Goal: Task Accomplishment & Management: Manage account settings

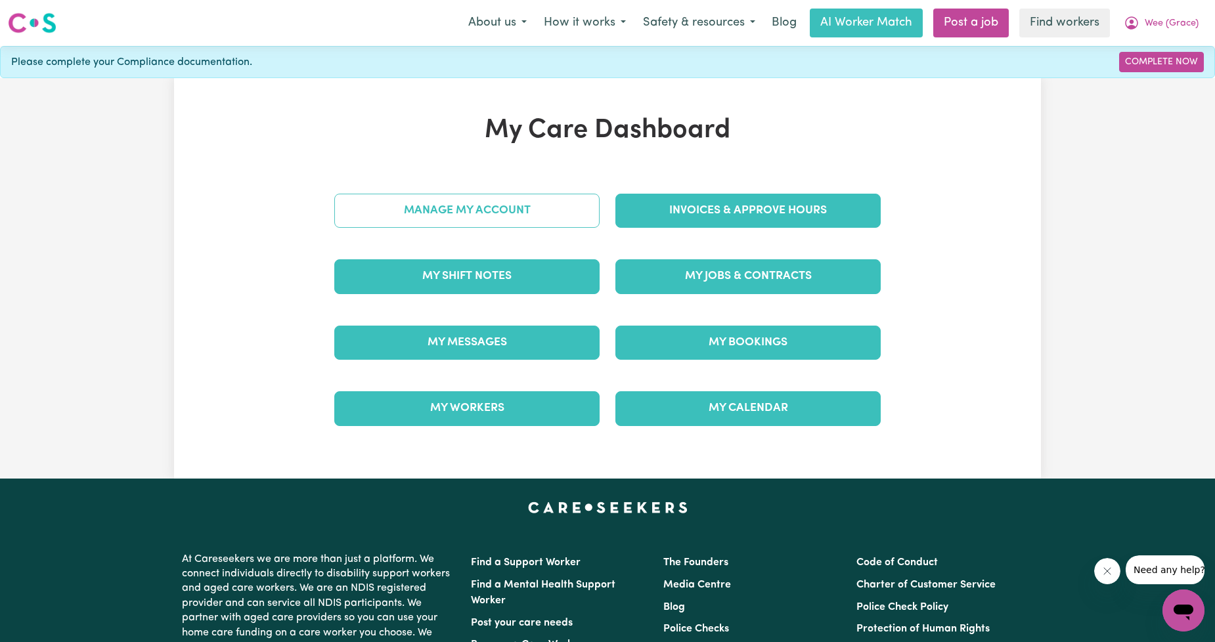
click at [515, 207] on link "Manage My Account" at bounding box center [466, 211] width 265 height 34
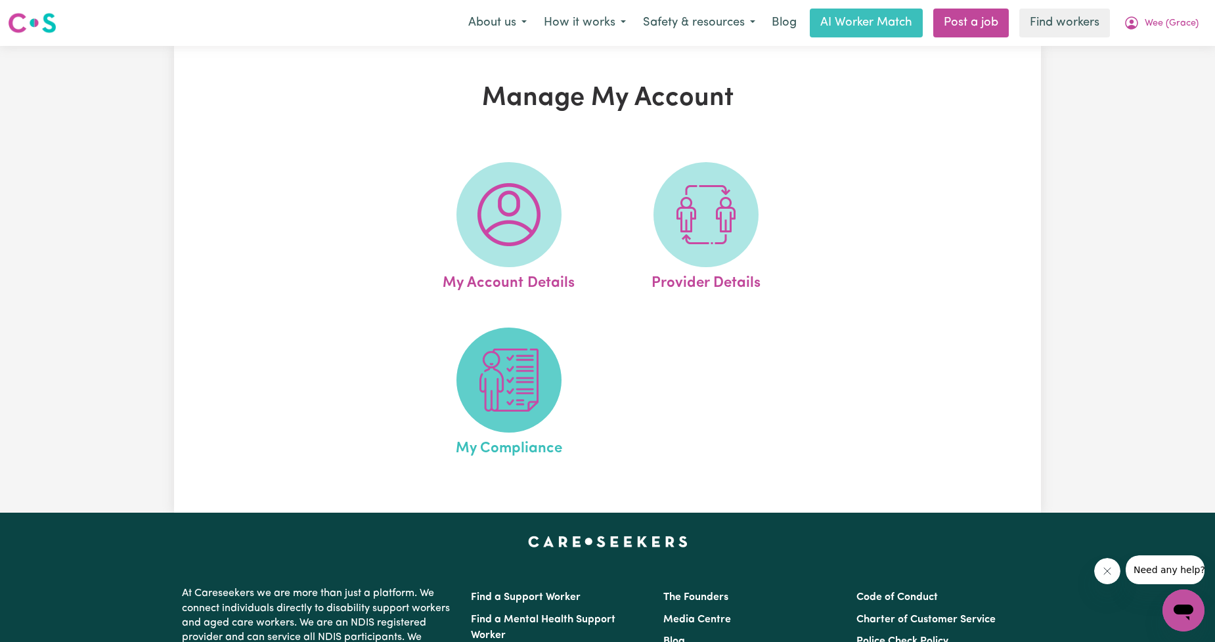
click at [521, 365] on img at bounding box center [508, 380] width 63 height 63
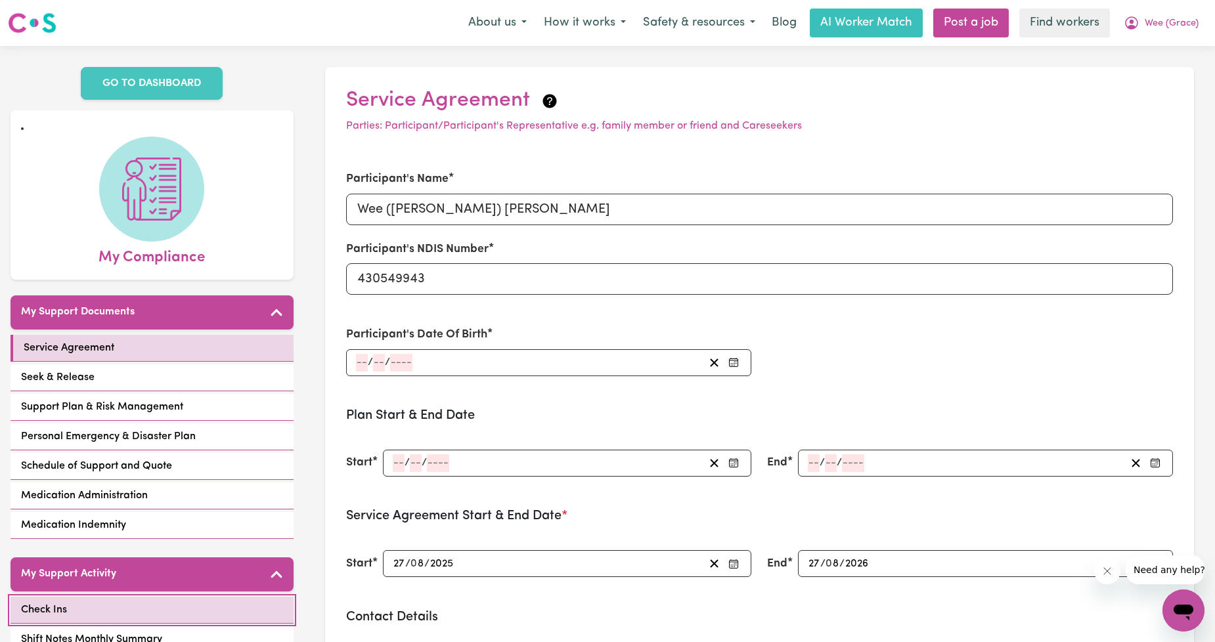
click at [186, 607] on link "Check Ins" at bounding box center [152, 610] width 283 height 27
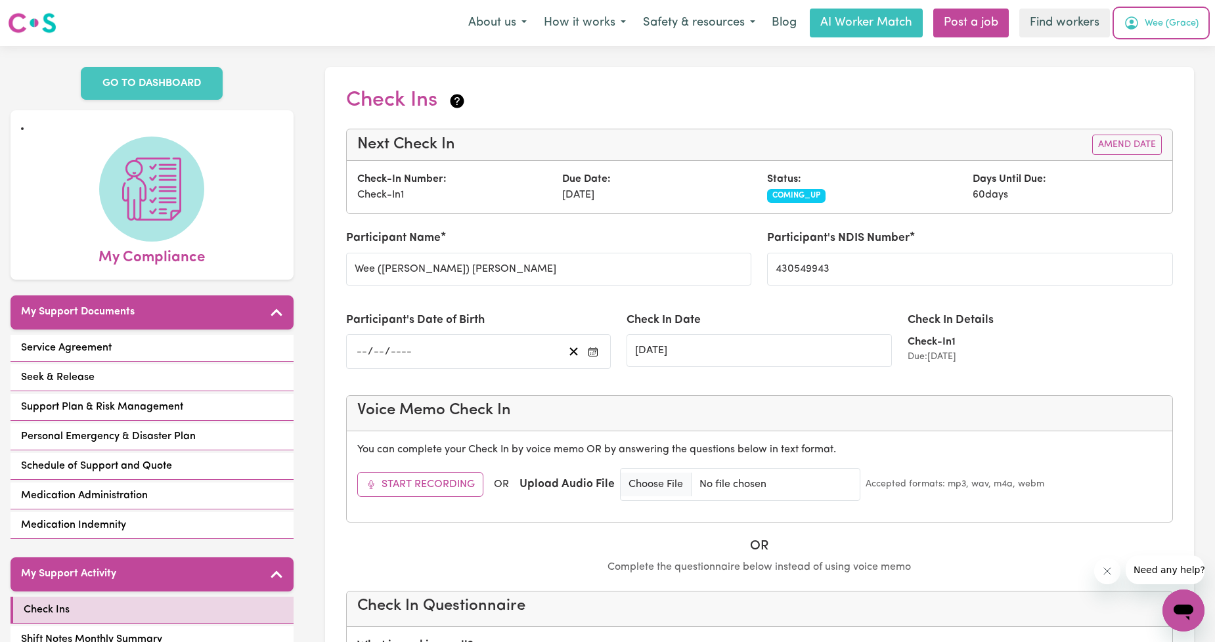
click at [1153, 23] on span "Wee (Grace)" at bounding box center [1172, 23] width 54 height 14
click at [1138, 41] on link "My Dashboard" at bounding box center [1155, 51] width 104 height 25
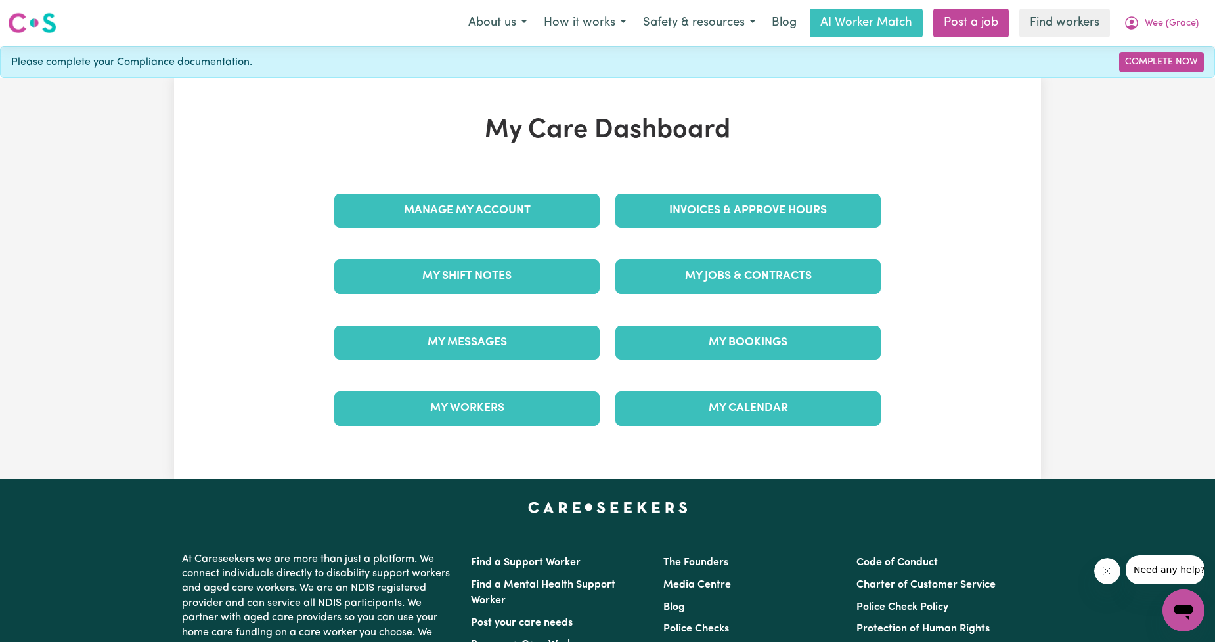
click at [724, 188] on div "Invoices & Approve Hours" at bounding box center [747, 211] width 281 height 66
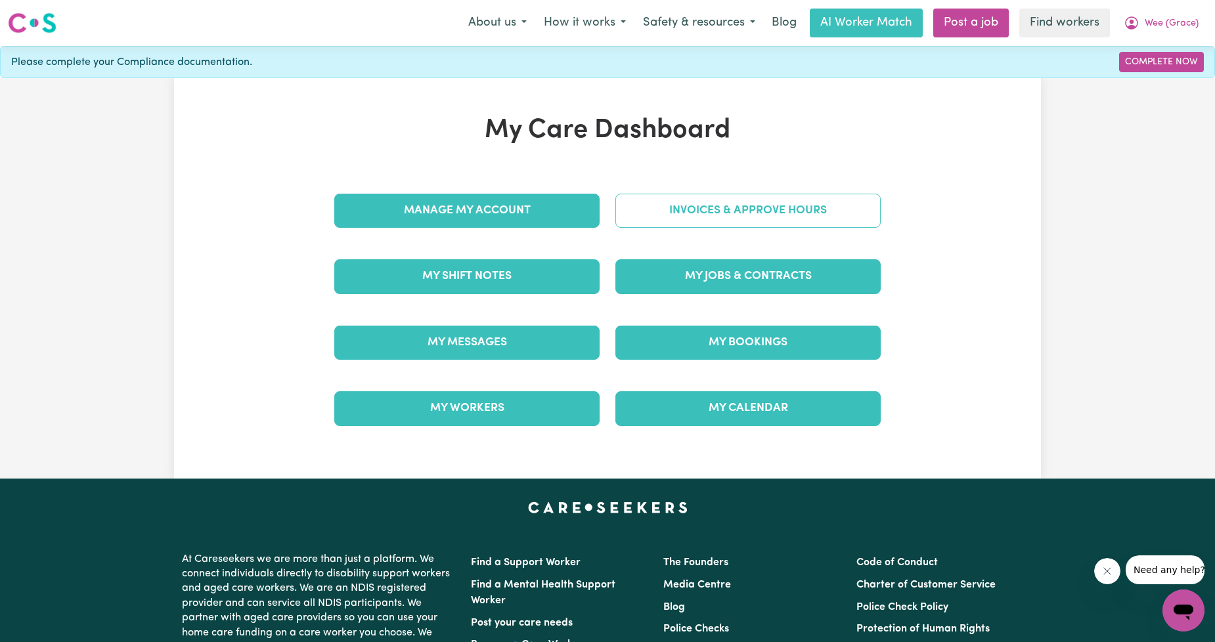
click at [718, 204] on link "Invoices & Approve Hours" at bounding box center [747, 211] width 265 height 34
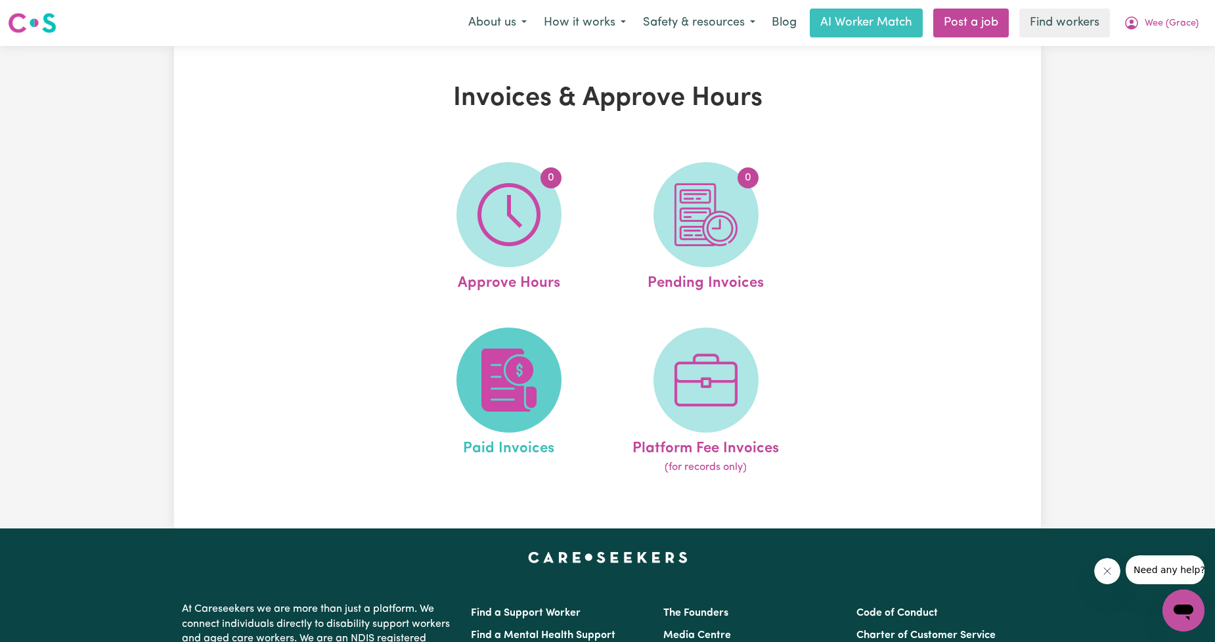
click at [502, 383] on img at bounding box center [508, 380] width 63 height 63
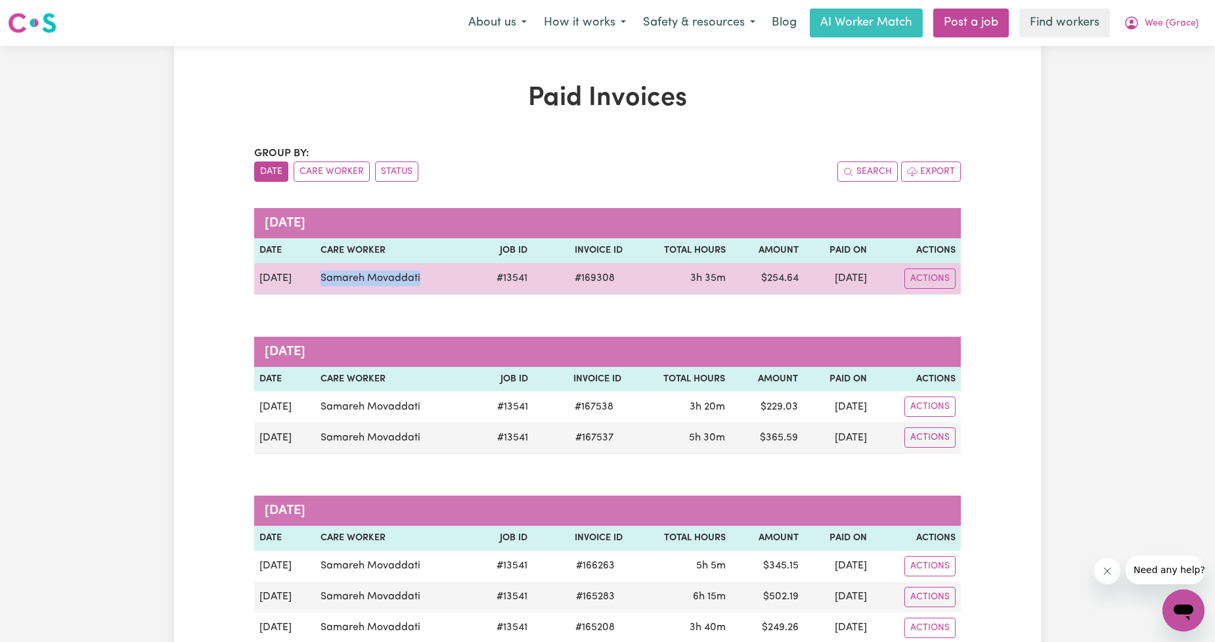
drag, startPoint x: 415, startPoint y: 273, endPoint x: 309, endPoint y: 267, distance: 105.9
click at [315, 267] on td "Samareh Movaddati" at bounding box center [394, 279] width 158 height 32
click at [332, 284] on td "Samareh Movaddati" at bounding box center [394, 279] width 158 height 32
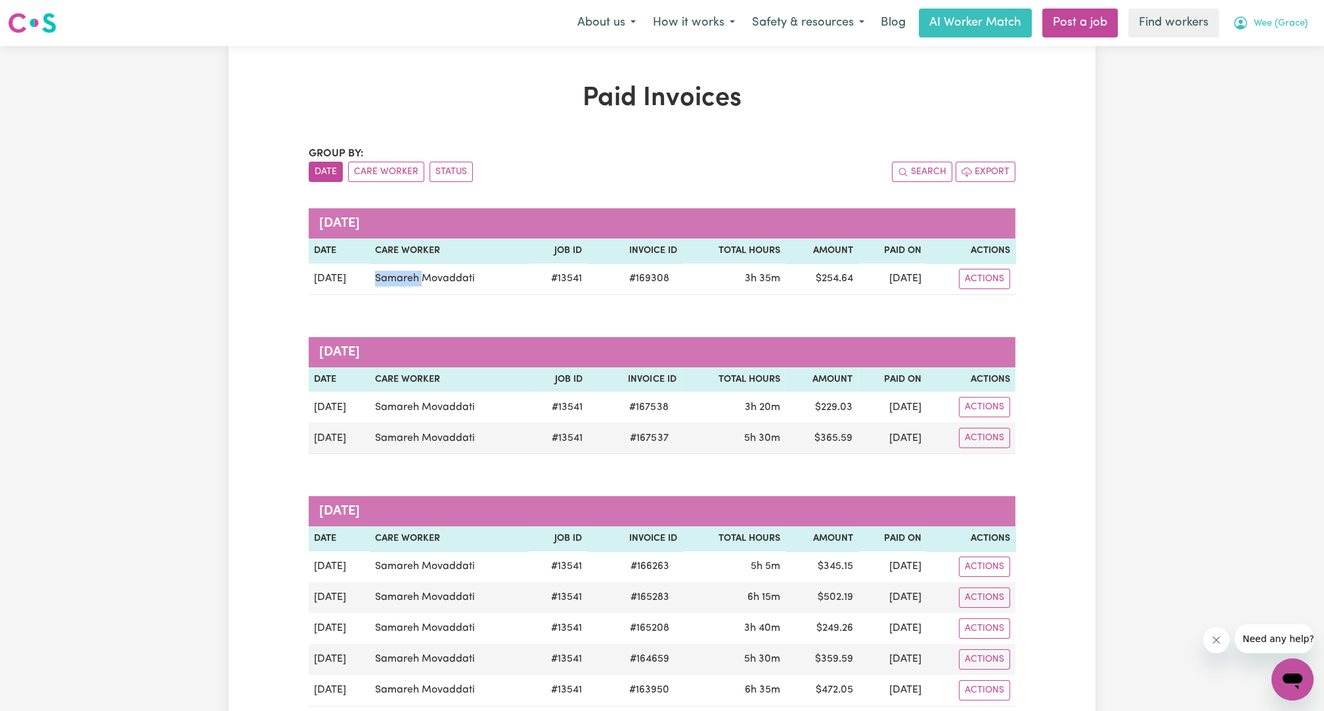
click at [1214, 22] on button "Wee (Grace)" at bounding box center [1270, 23] width 92 height 28
click at [1214, 73] on link "Logout" at bounding box center [1264, 75] width 104 height 25
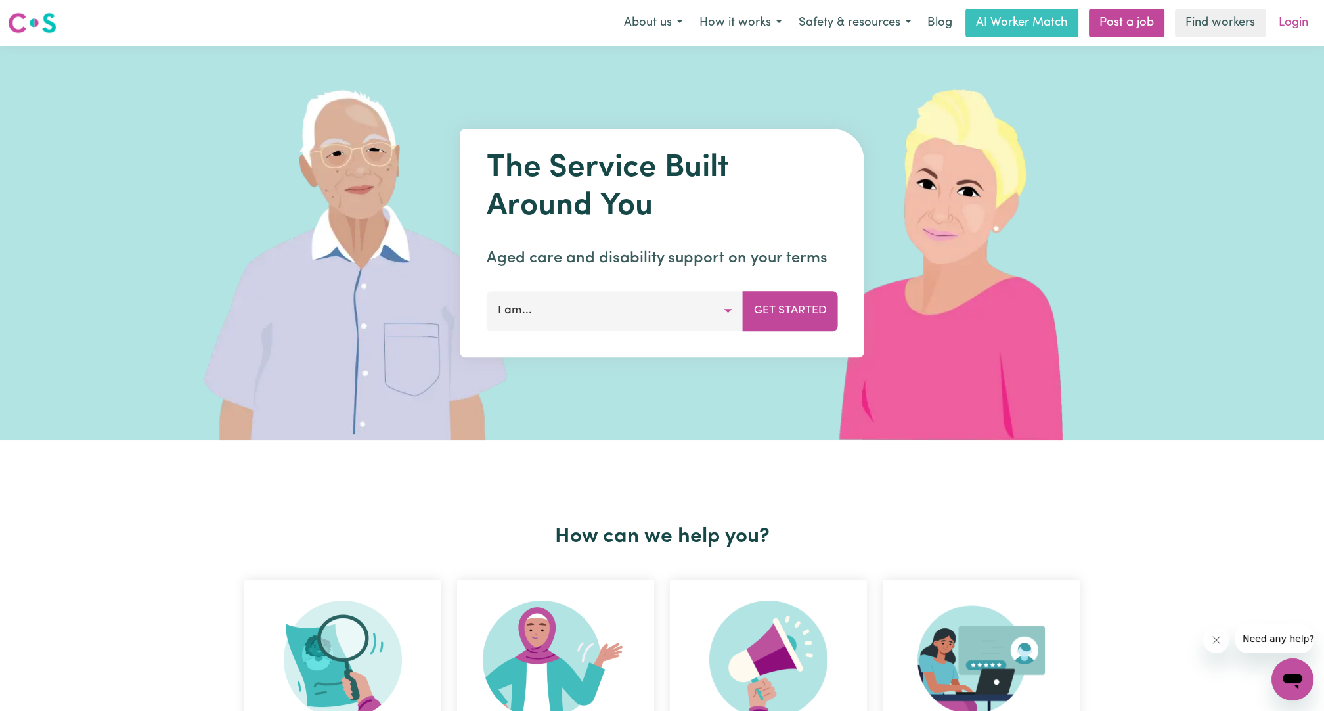
click at [1214, 31] on link "Login" at bounding box center [1293, 23] width 45 height 29
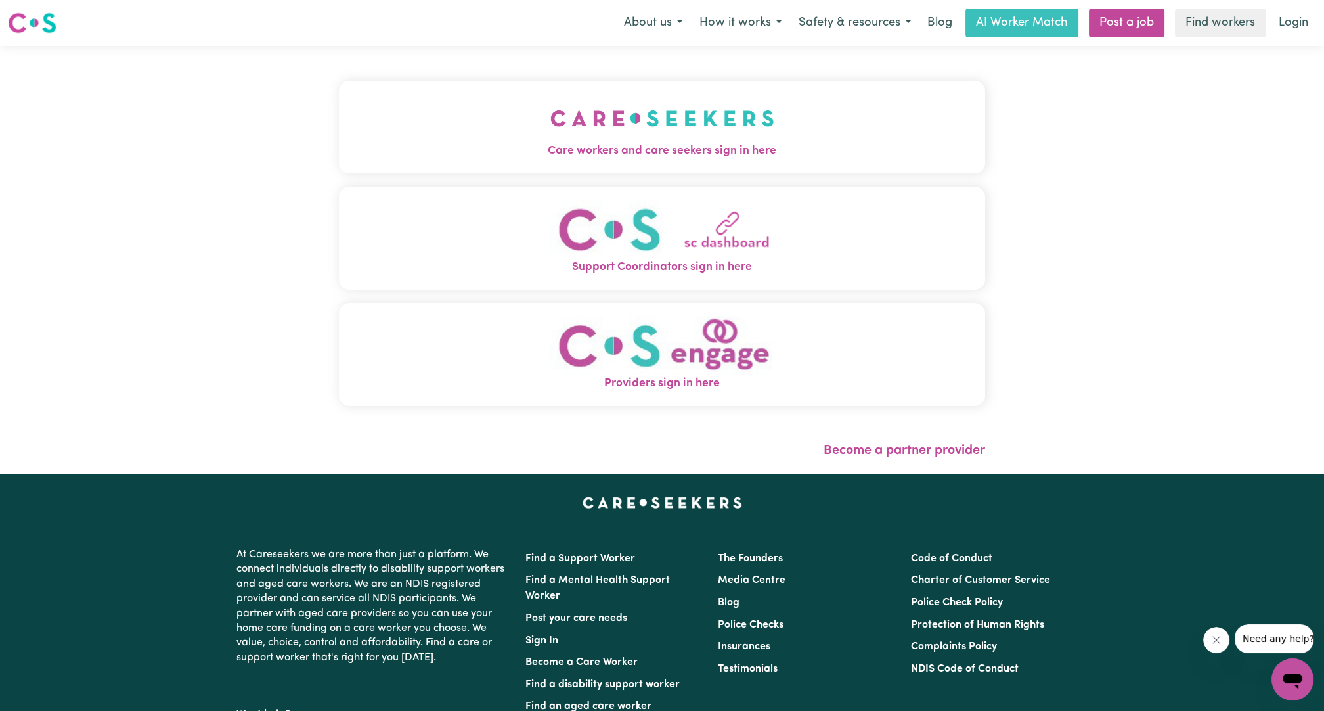
click at [980, 88] on div "Care workers and care seekers sign in here Support Coordinators sign in here Pr…" at bounding box center [662, 260] width 662 height 428
click at [829, 145] on span "Care workers and care seekers sign in here" at bounding box center [662, 151] width 646 height 17
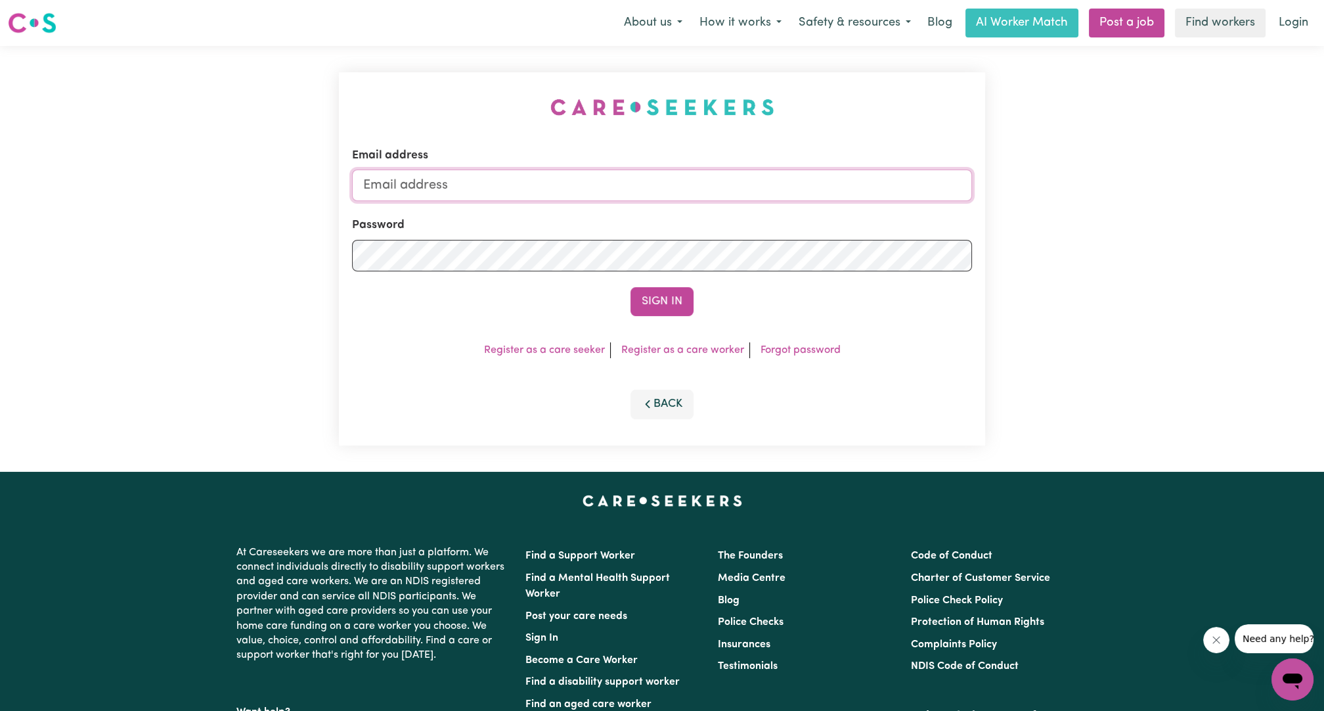
click at [800, 185] on input "Email address" at bounding box center [662, 185] width 620 height 32
drag, startPoint x: 430, startPoint y: 183, endPoint x: 643, endPoint y: 179, distance: 212.8
click at [643, 179] on input "[EMAIL_ADDRESS][PERSON_NAME][DOMAIN_NAME]" at bounding box center [662, 185] width 620 height 32
type input "[EMAIL_ADDRESS][PERSON_NAME][DOMAIN_NAME]"
click at [641, 312] on button "Sign In" at bounding box center [661, 301] width 63 height 29
